Goal: Navigation & Orientation: Find specific page/section

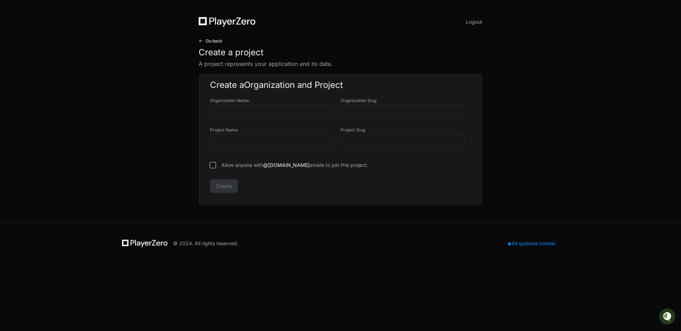
click at [213, 42] on span "Go back" at bounding box center [214, 41] width 17 height 6
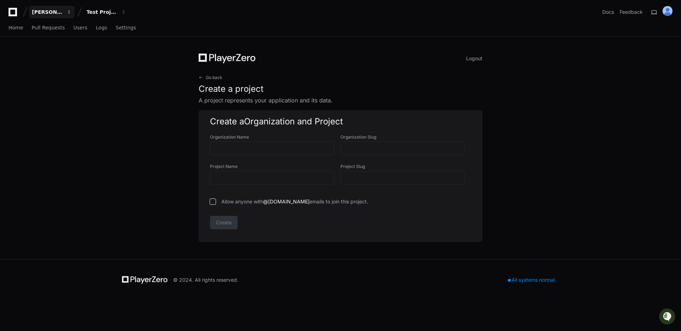
click at [57, 15] on div "[PERSON_NAME]" at bounding box center [47, 12] width 31 height 7
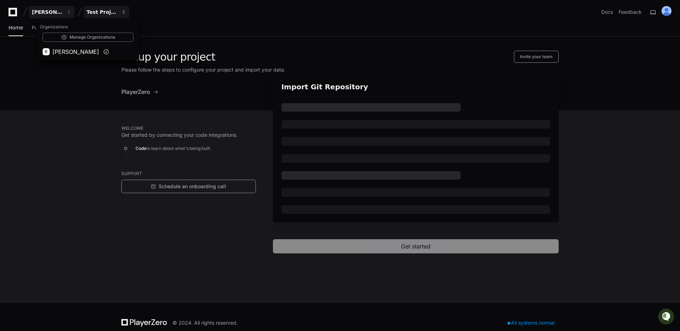
click at [97, 16] on button "Test Project" at bounding box center [106, 12] width 45 height 13
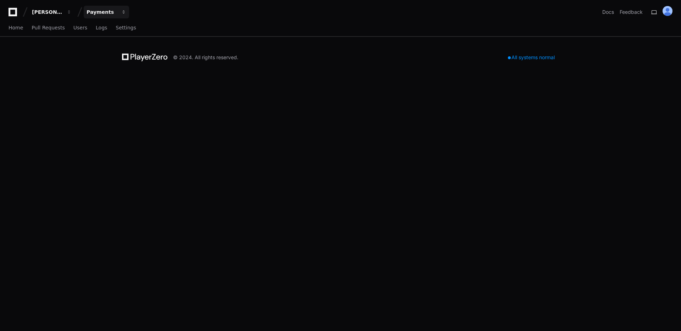
click at [108, 15] on div "Payments" at bounding box center [102, 12] width 31 height 7
click at [21, 28] on span "Home" at bounding box center [16, 28] width 15 height 4
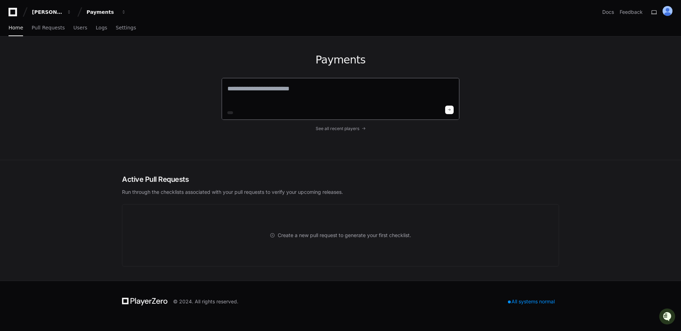
click at [265, 100] on textarea at bounding box center [340, 94] width 226 height 20
click at [99, 14] on div "Payments" at bounding box center [102, 12] width 31 height 7
click at [93, 78] on div "Payments See all recent players" at bounding box center [340, 99] width 681 height 124
click at [57, 11] on div "[PERSON_NAME]" at bounding box center [47, 12] width 31 height 7
click at [65, 69] on span "Zuora" at bounding box center [61, 66] width 16 height 9
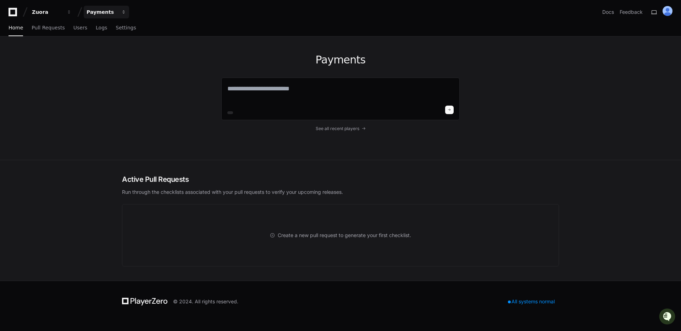
click at [107, 15] on div "Payments" at bounding box center [102, 12] width 31 height 7
click at [119, 78] on div "Payments See all recent players" at bounding box center [341, 98] width 454 height 123
click at [50, 31] on link "Pull Requests" at bounding box center [48, 28] width 33 height 16
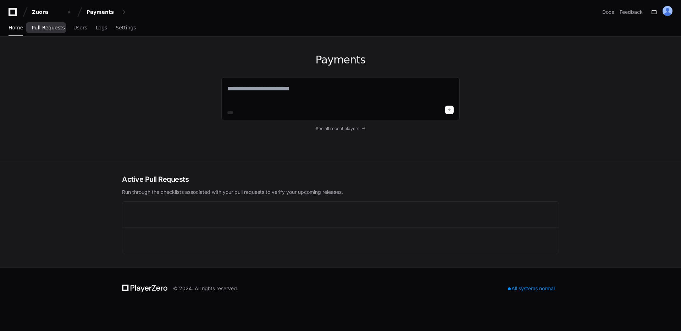
click at [50, 27] on span "Pull Requests" at bounding box center [48, 28] width 33 height 4
